Goal: Find specific page/section: Find specific page/section

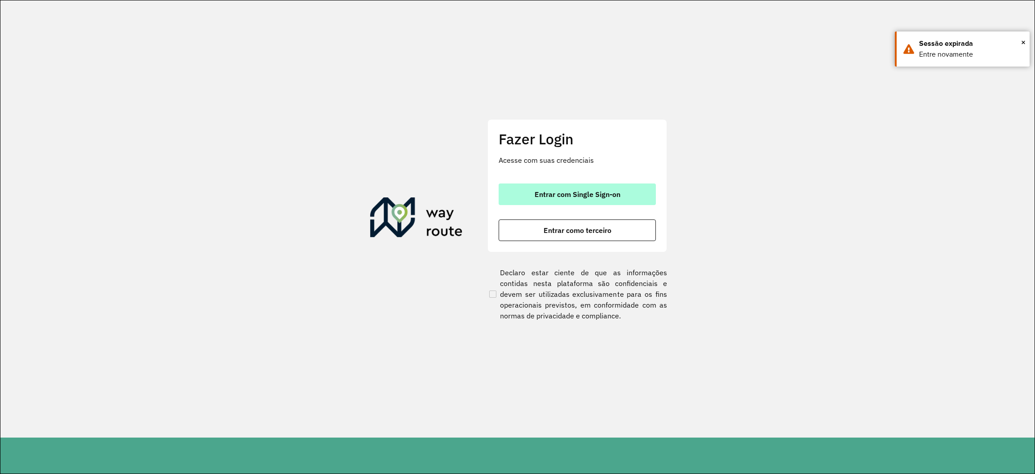
click at [640, 197] on button "Entrar com Single Sign-on" at bounding box center [577, 194] width 157 height 22
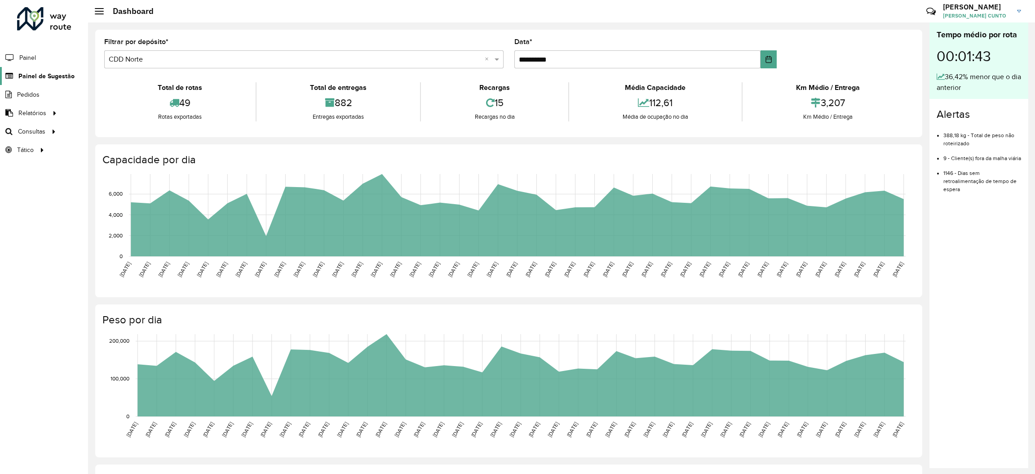
click at [39, 80] on span "Painel de Sugestão" at bounding box center [46, 75] width 56 height 9
